Goal: Find specific page/section

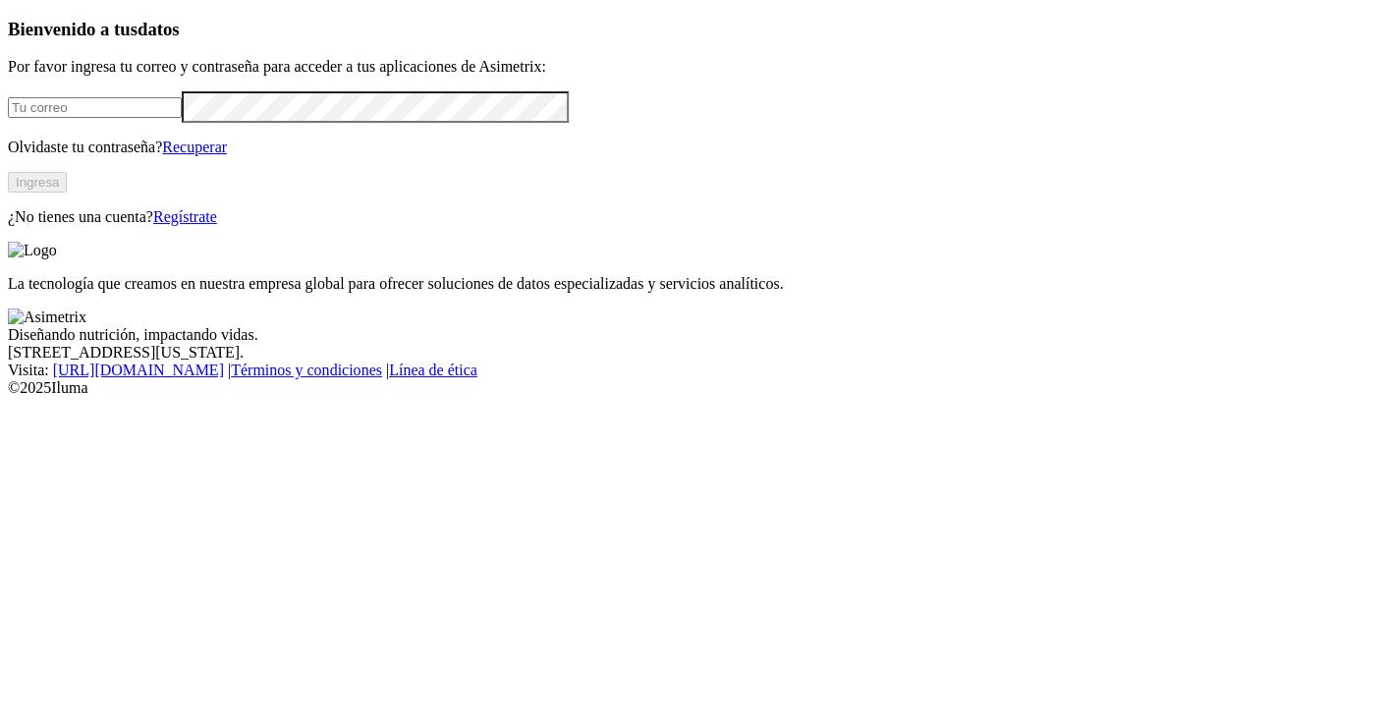
type input "juan.roldan@premexcorp.com"
click at [67, 192] on button "Ingresa" at bounding box center [37, 182] width 59 height 21
